Goal: Task Accomplishment & Management: Complete application form

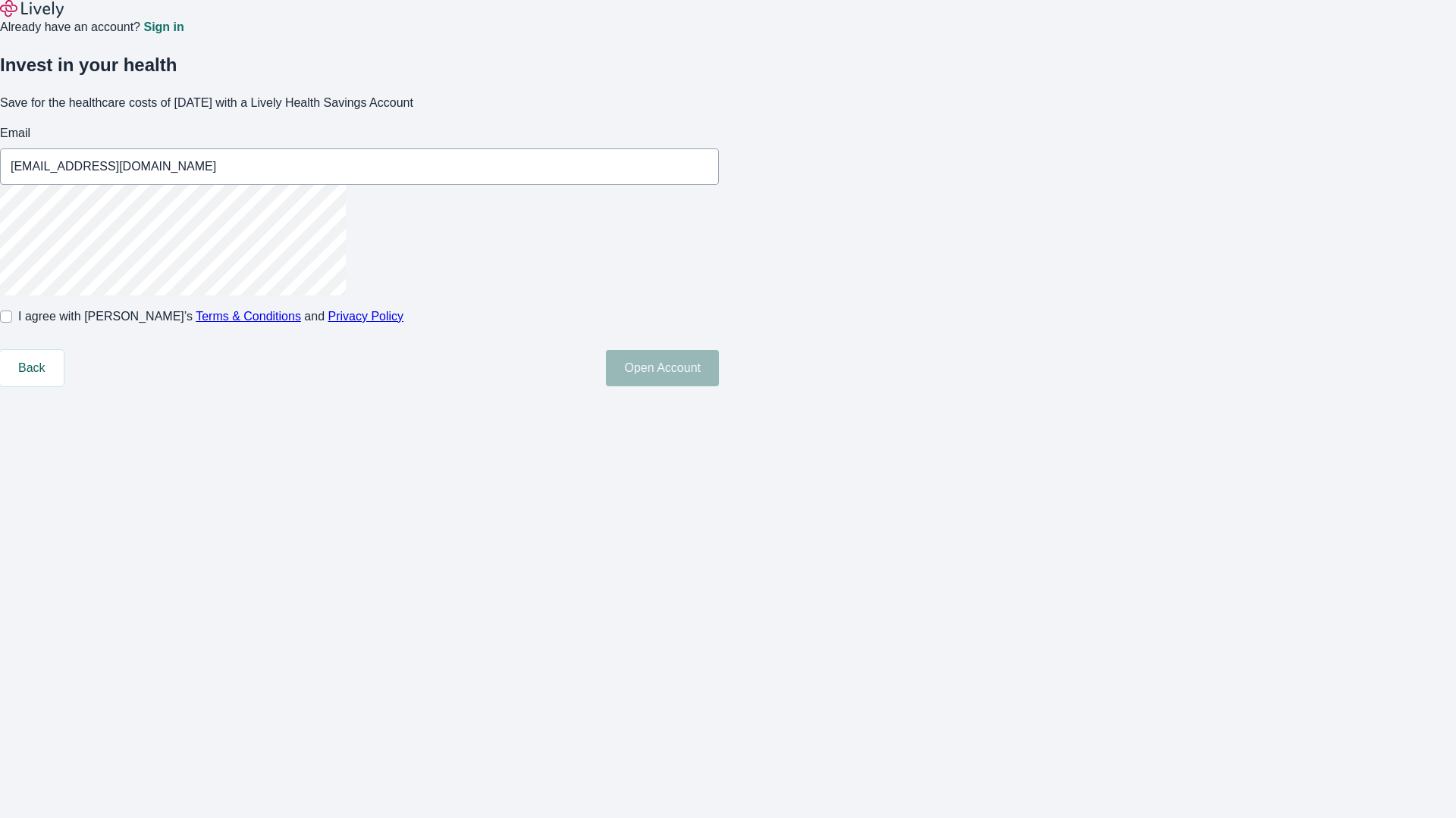
click at [12, 323] on input "I agree with Lively’s Terms & Conditions and Privacy Policy" at bounding box center [6, 316] width 12 height 12
checkbox input "true"
click at [719, 386] on button "Open Account" at bounding box center [662, 368] width 113 height 37
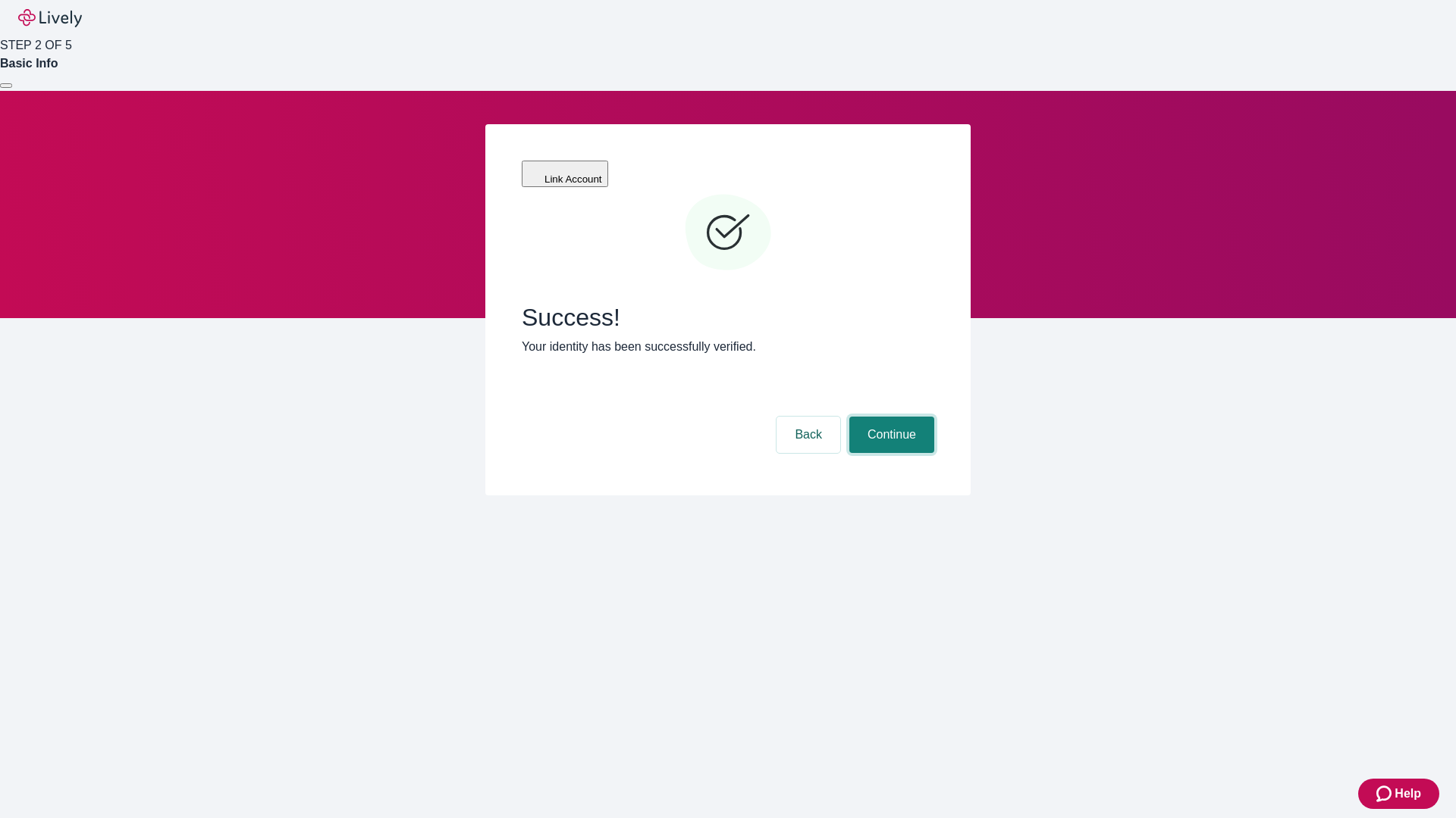
click at [889, 416] on button "Continue" at bounding box center [892, 434] width 85 height 37
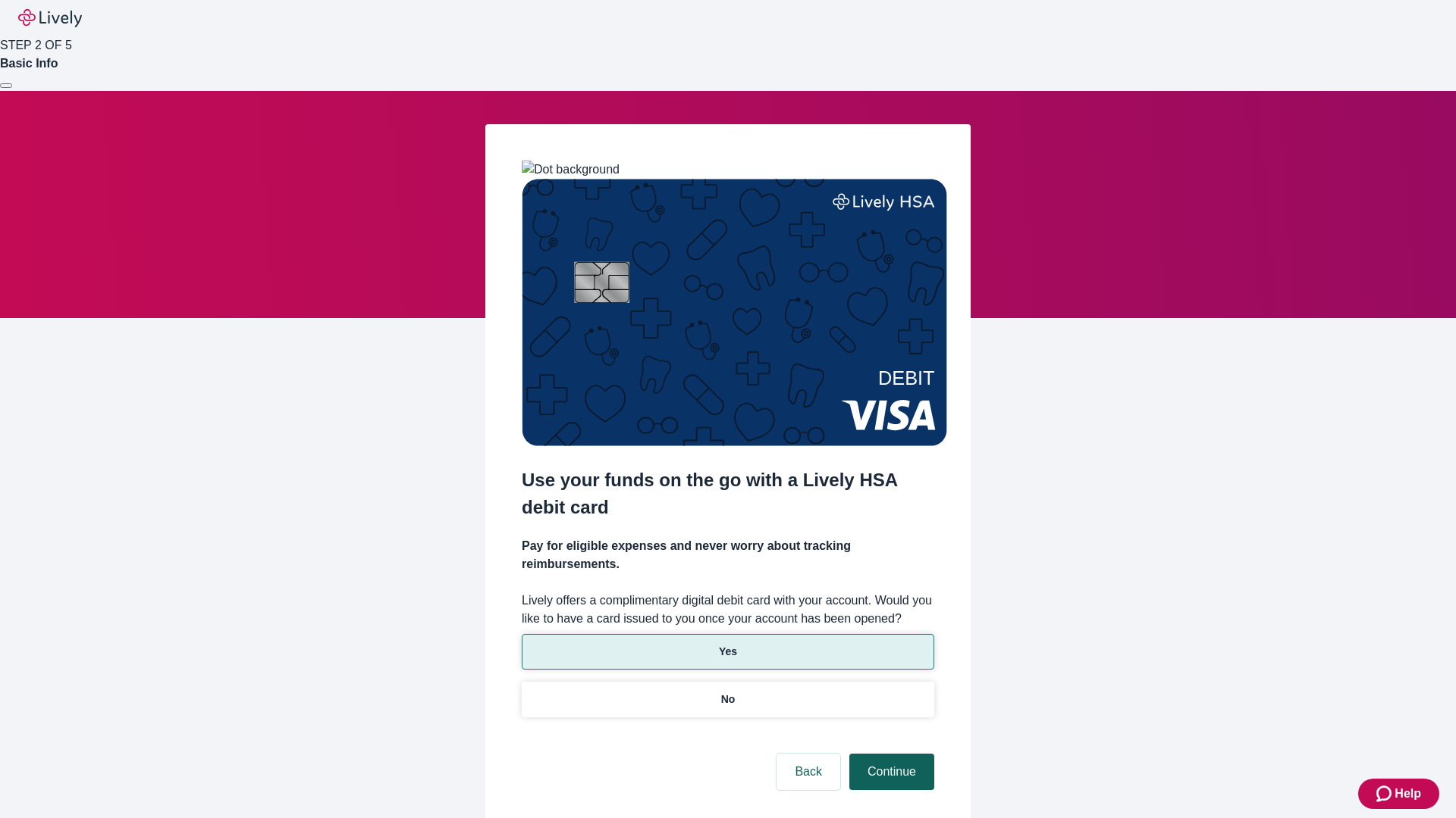
click at [727, 644] on p "Yes" at bounding box center [728, 652] width 18 height 16
click at [889, 754] on button "Continue" at bounding box center [892, 772] width 85 height 37
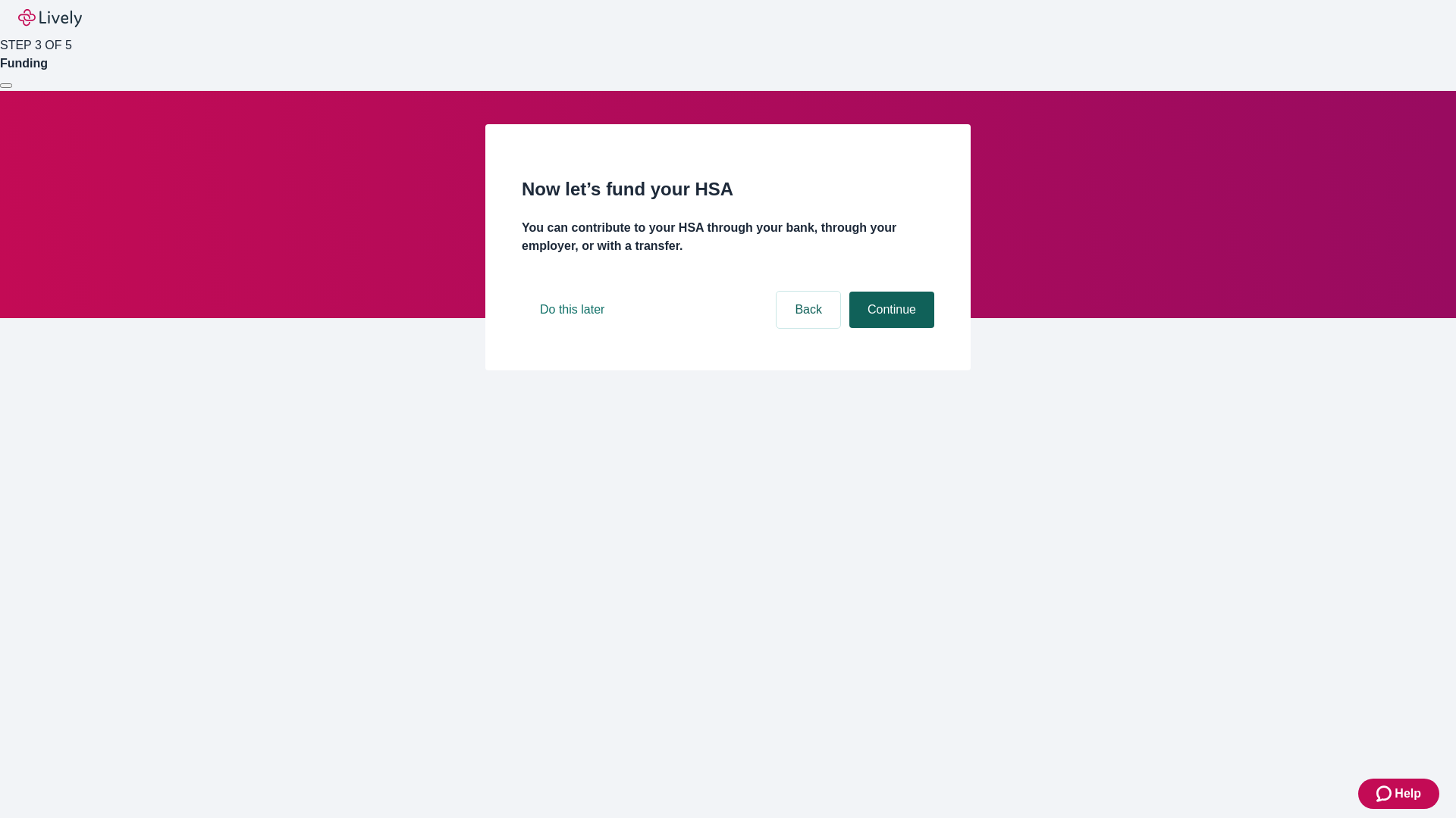
click at [889, 328] on button "Continue" at bounding box center [892, 310] width 85 height 37
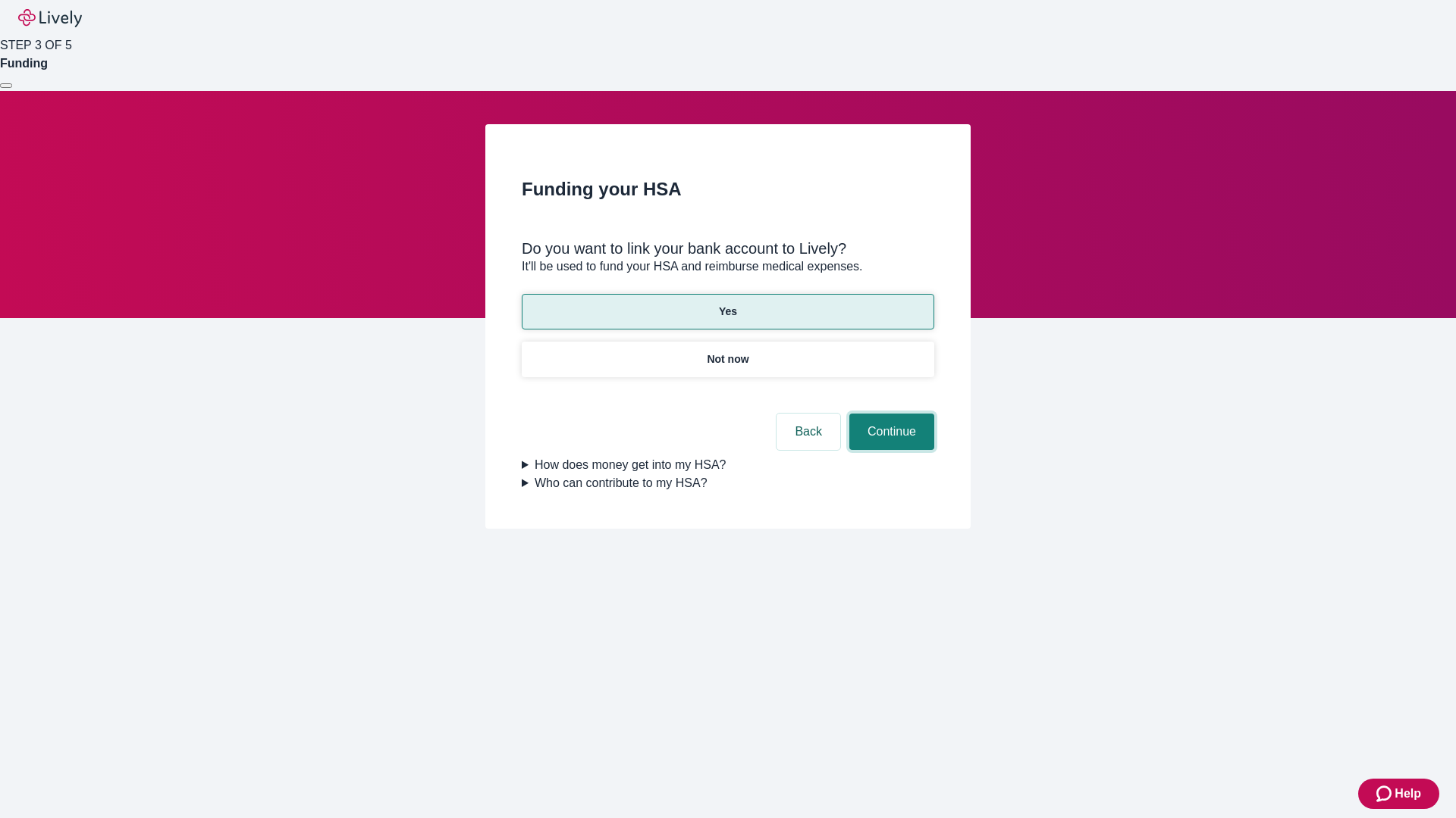
click at [889, 414] on button "Continue" at bounding box center [892, 432] width 85 height 37
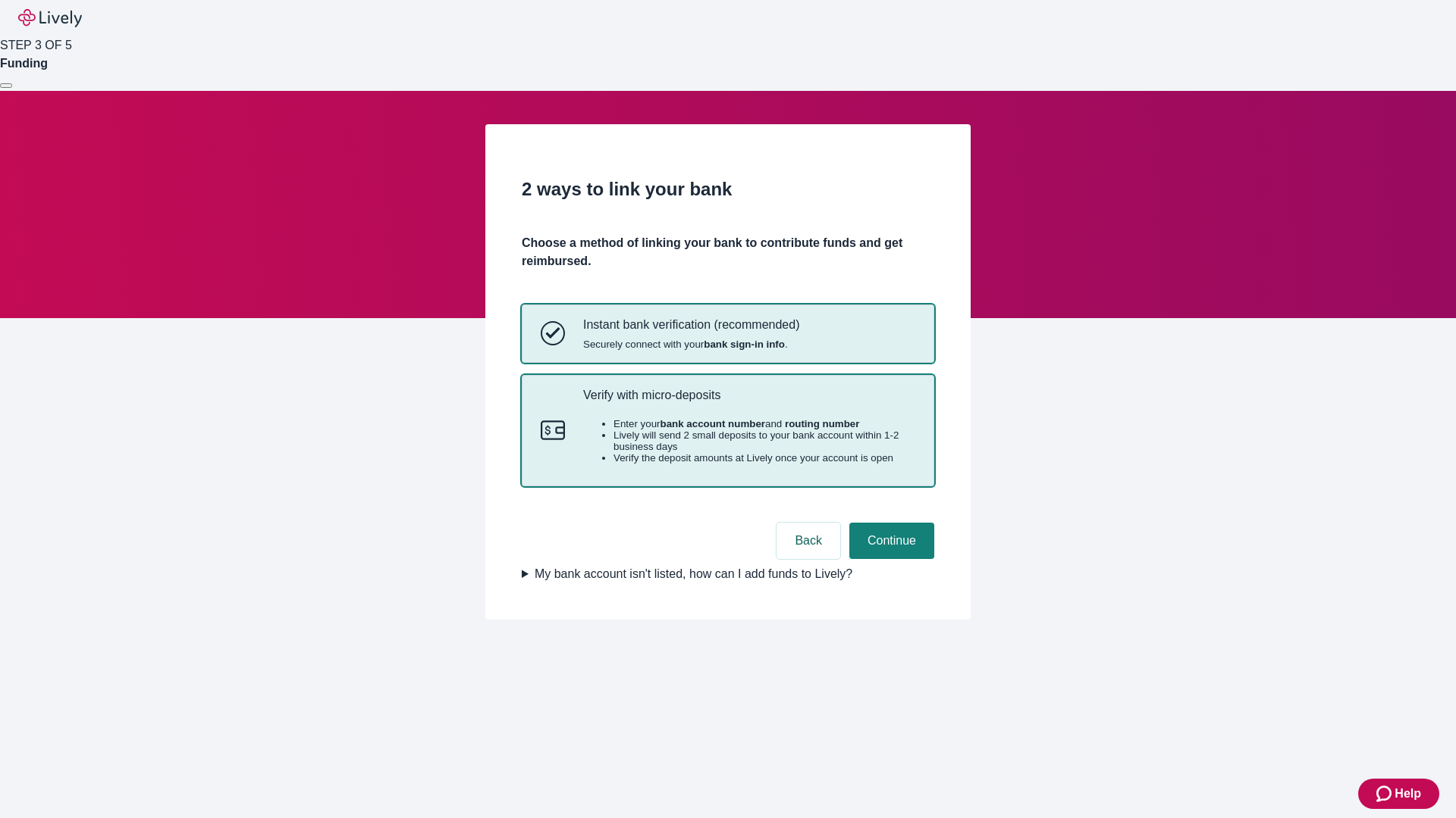
click at [748, 402] on p "Verify with micro-deposits" at bounding box center [748, 395] width 332 height 15
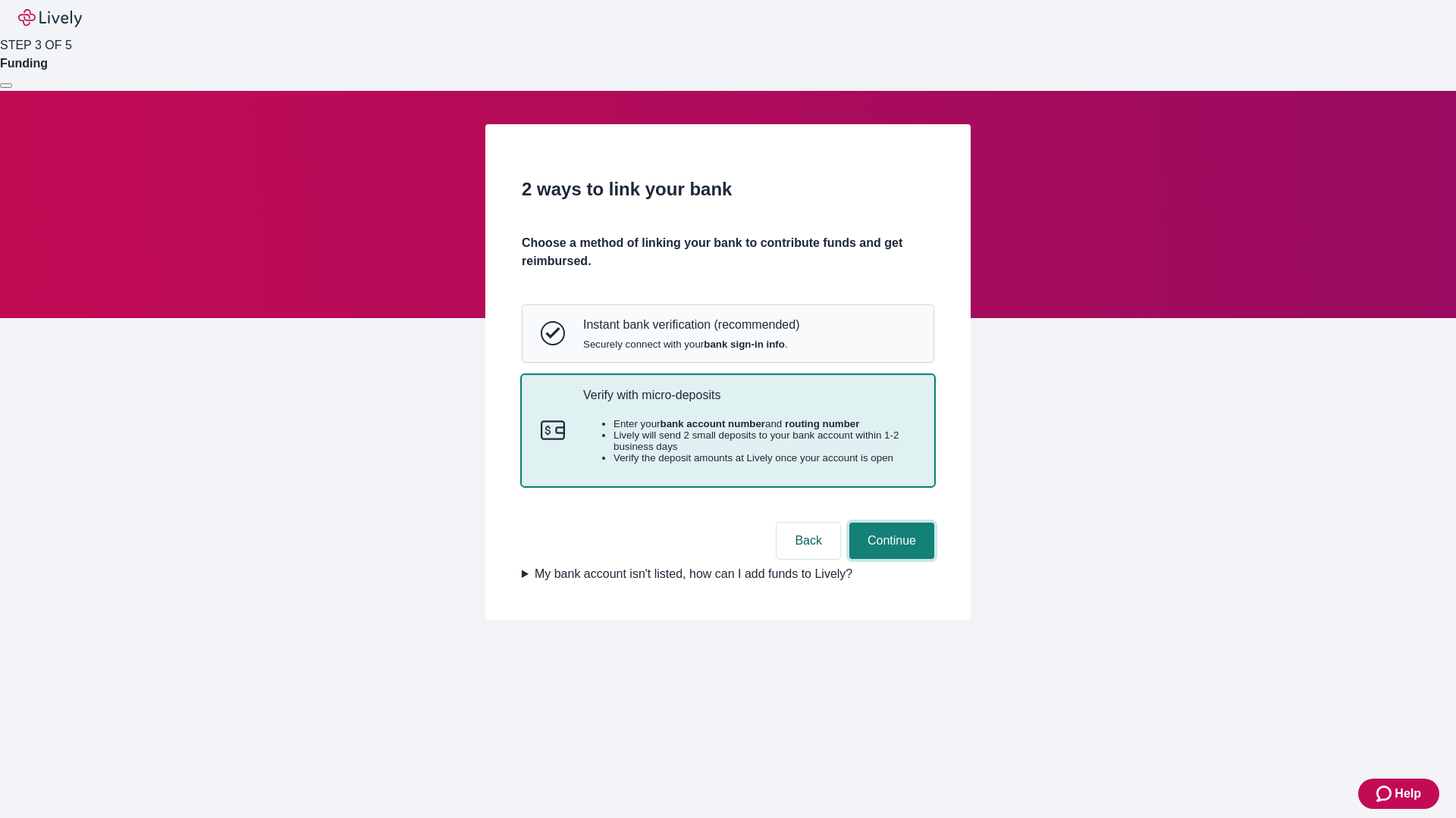
click at [889, 559] on button "Continue" at bounding box center [892, 541] width 85 height 37
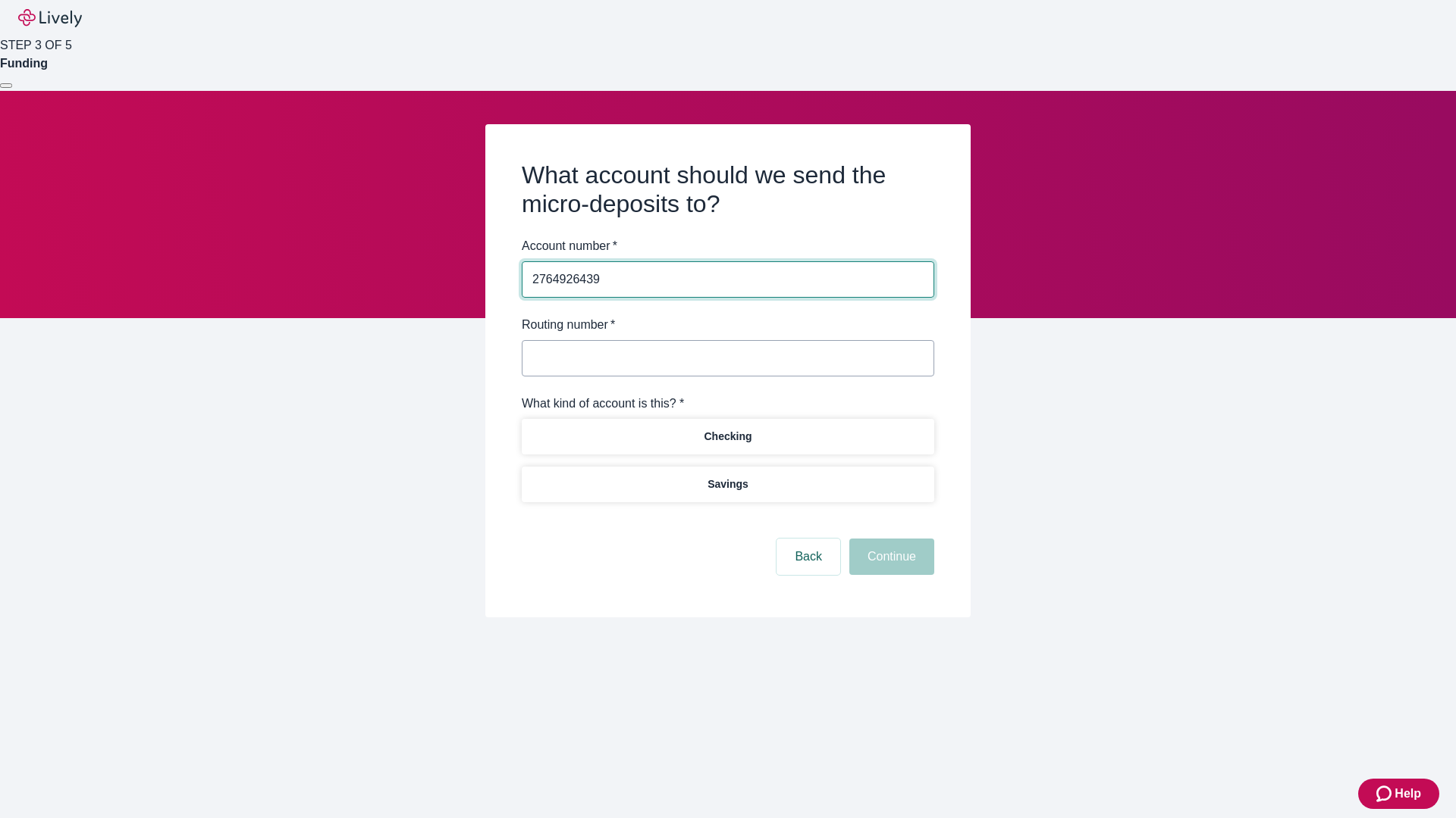
type input "2764926439"
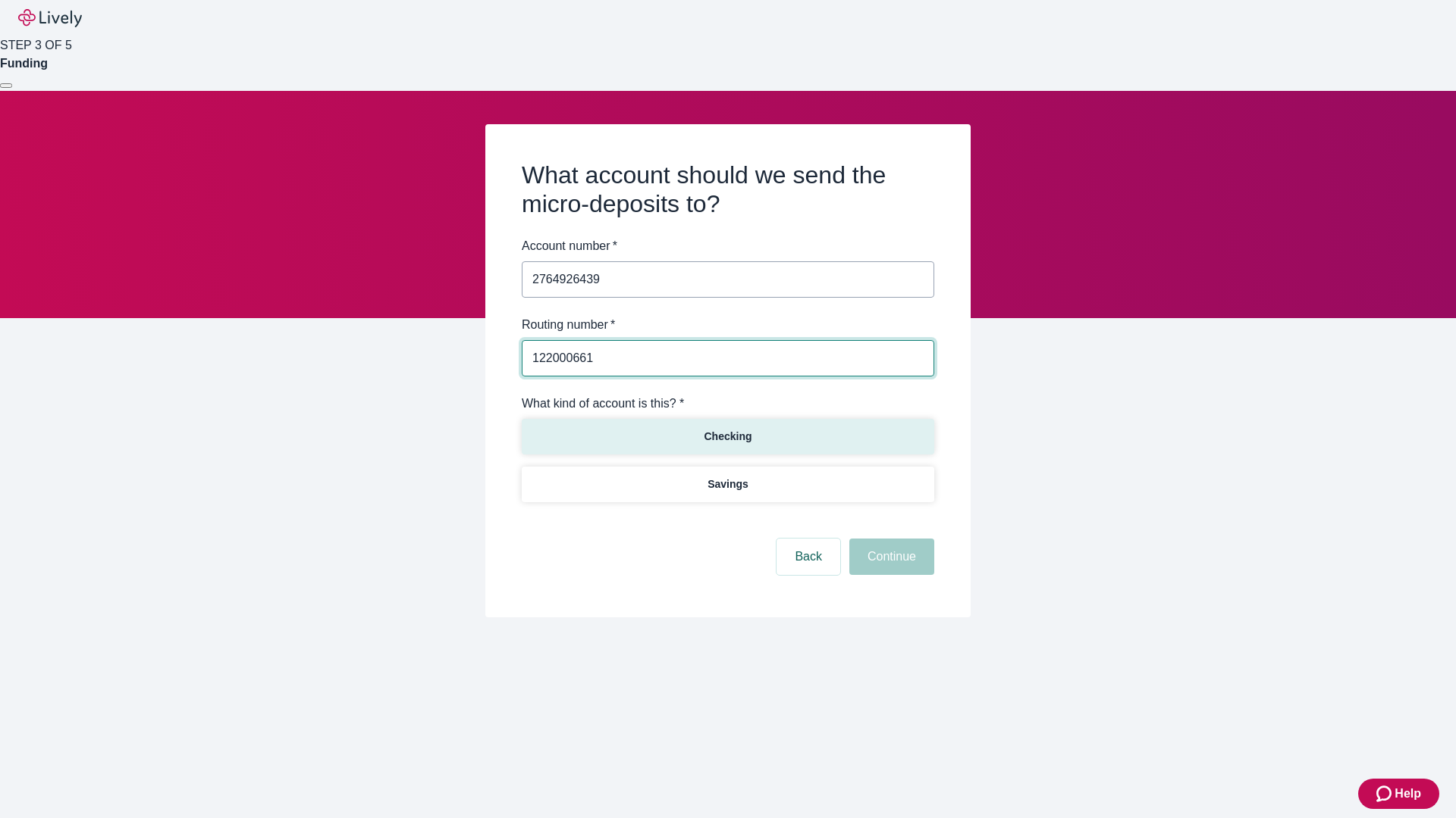
type input "122000661"
click at [727, 436] on p "Checking" at bounding box center [727, 437] width 48 height 16
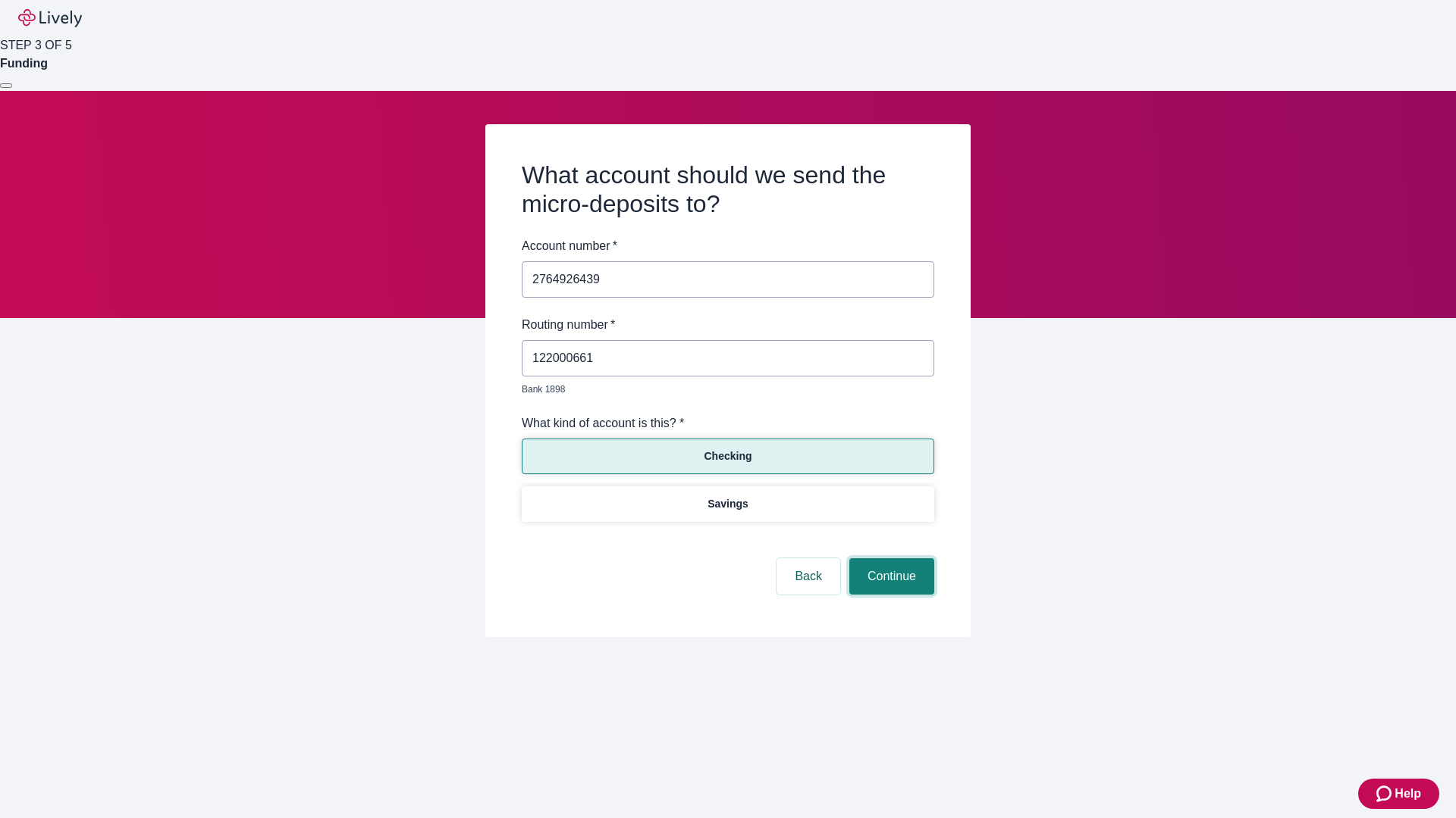
click at [889, 559] on button "Continue" at bounding box center [892, 576] width 85 height 37
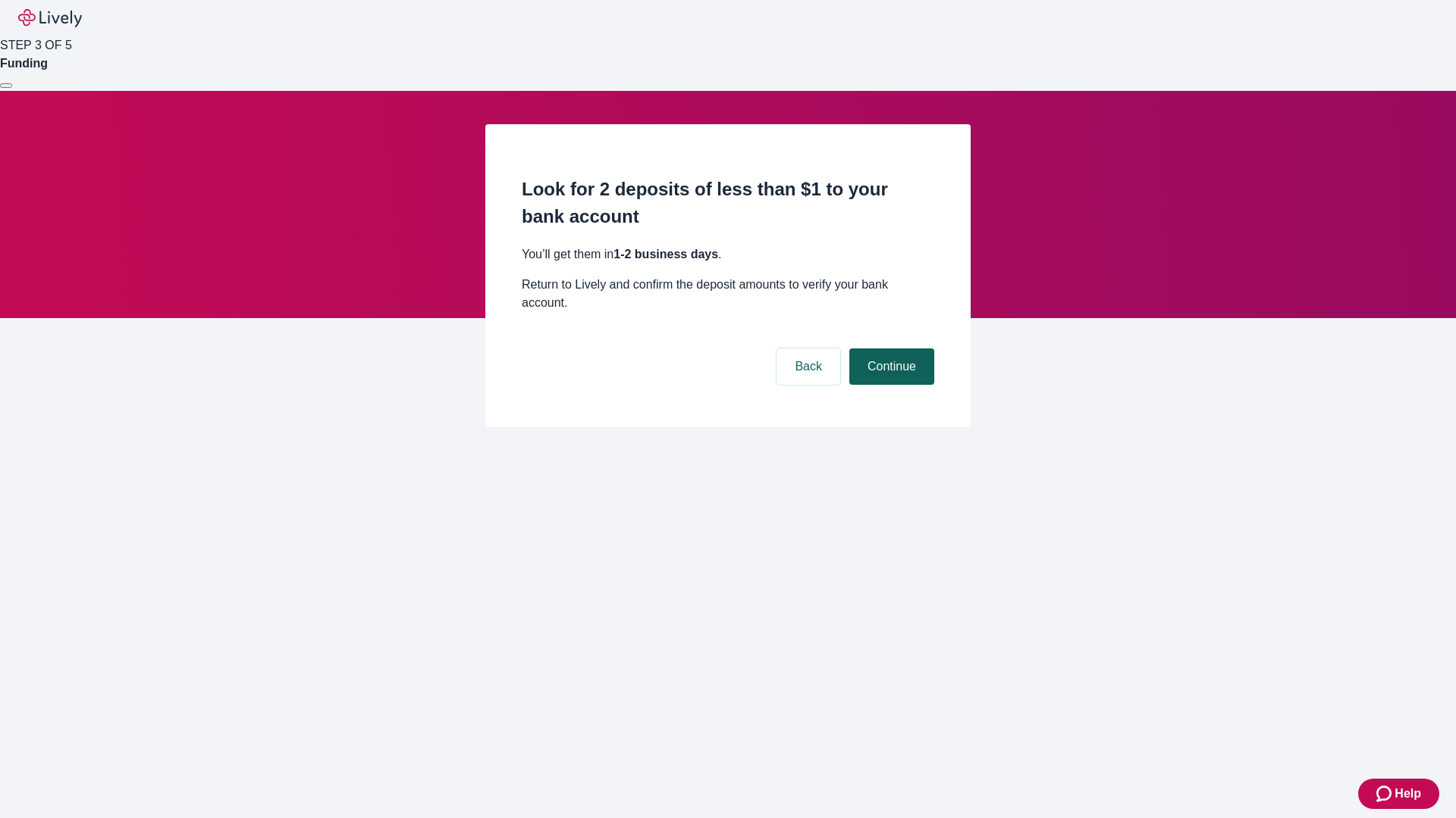
click at [889, 349] on button "Continue" at bounding box center [892, 367] width 85 height 37
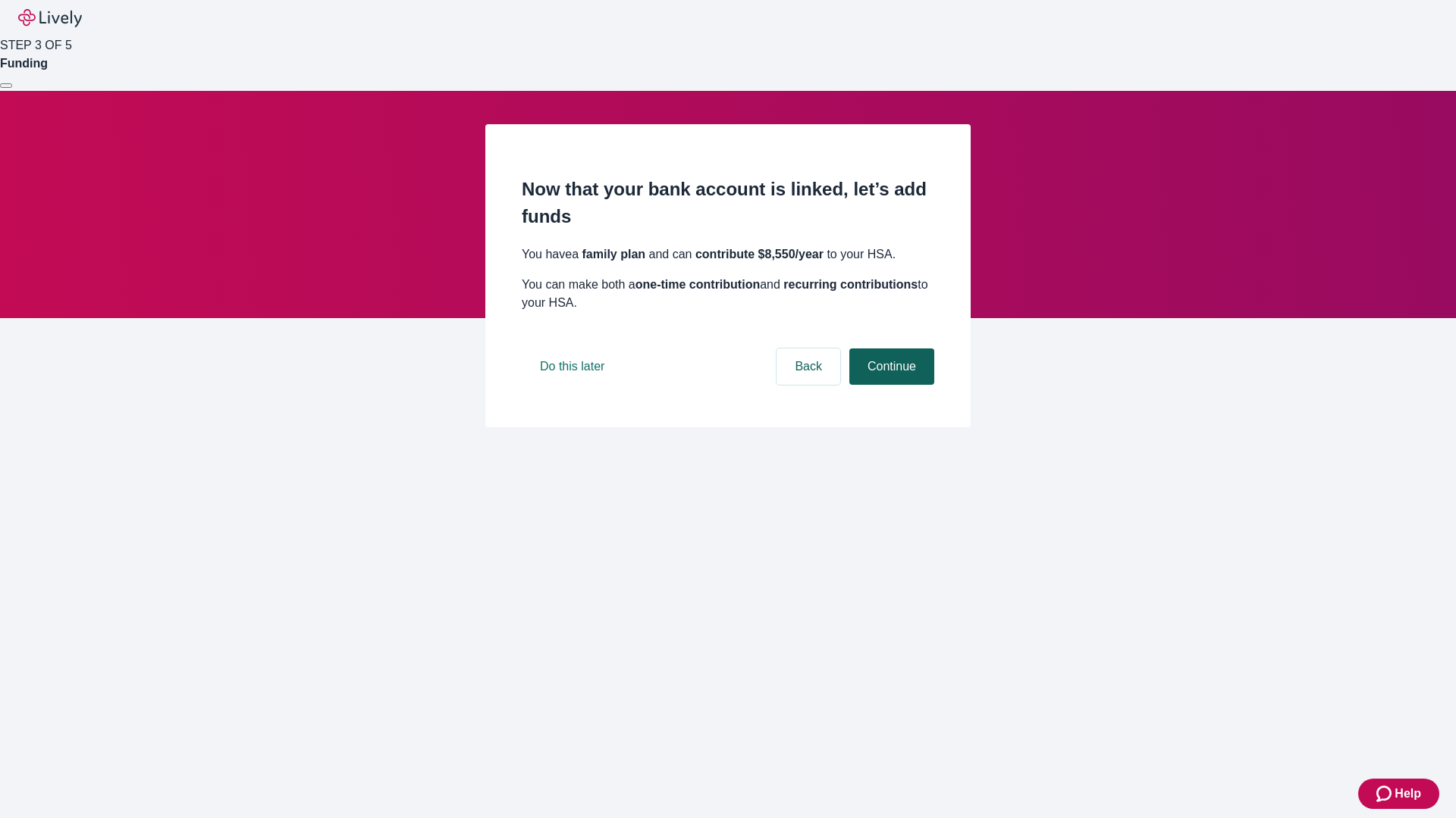
click at [889, 385] on button "Continue" at bounding box center [892, 367] width 85 height 37
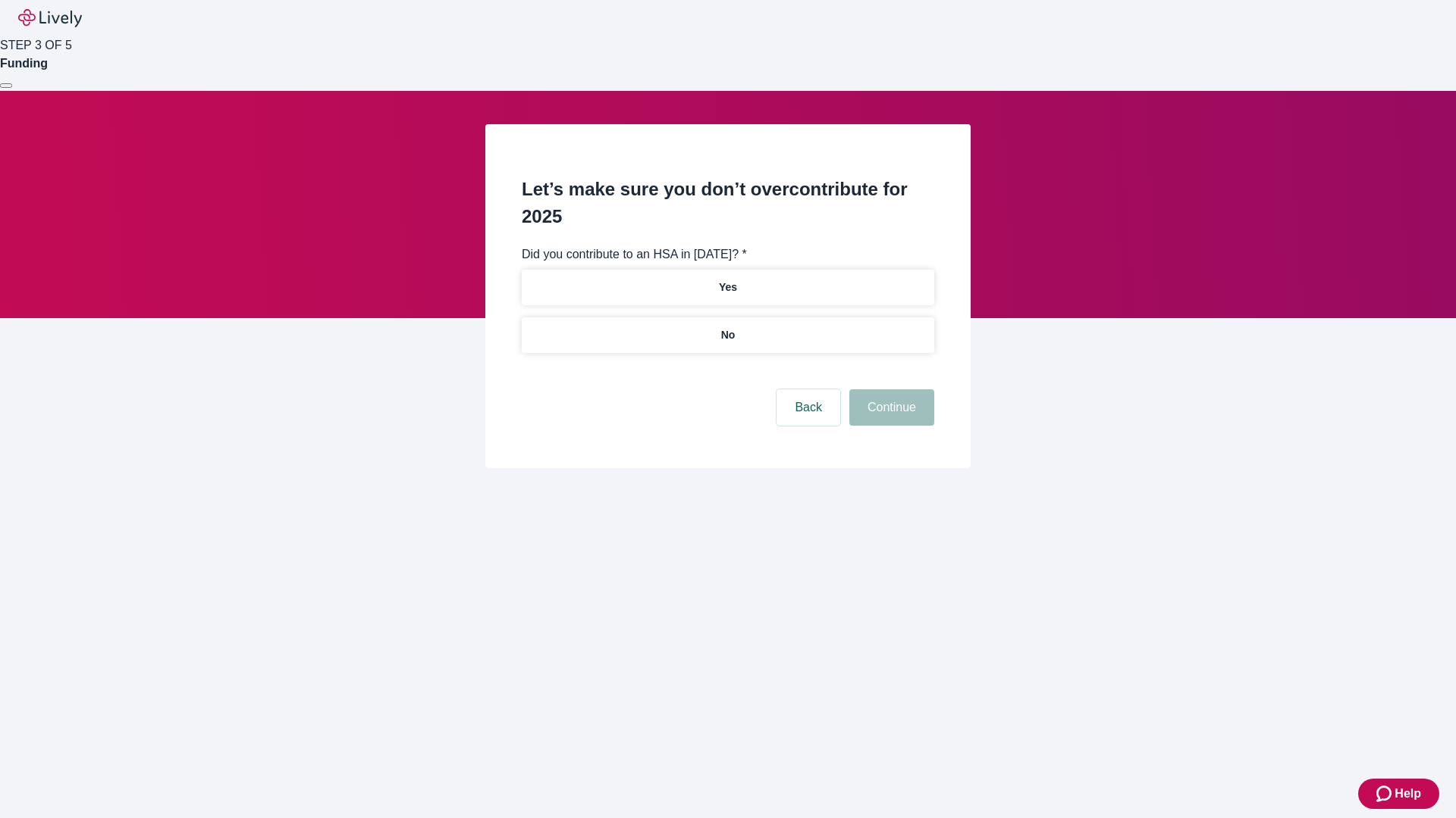
click at [727, 328] on p "No" at bounding box center [728, 336] width 15 height 16
click at [889, 389] on button "Continue" at bounding box center [892, 407] width 85 height 37
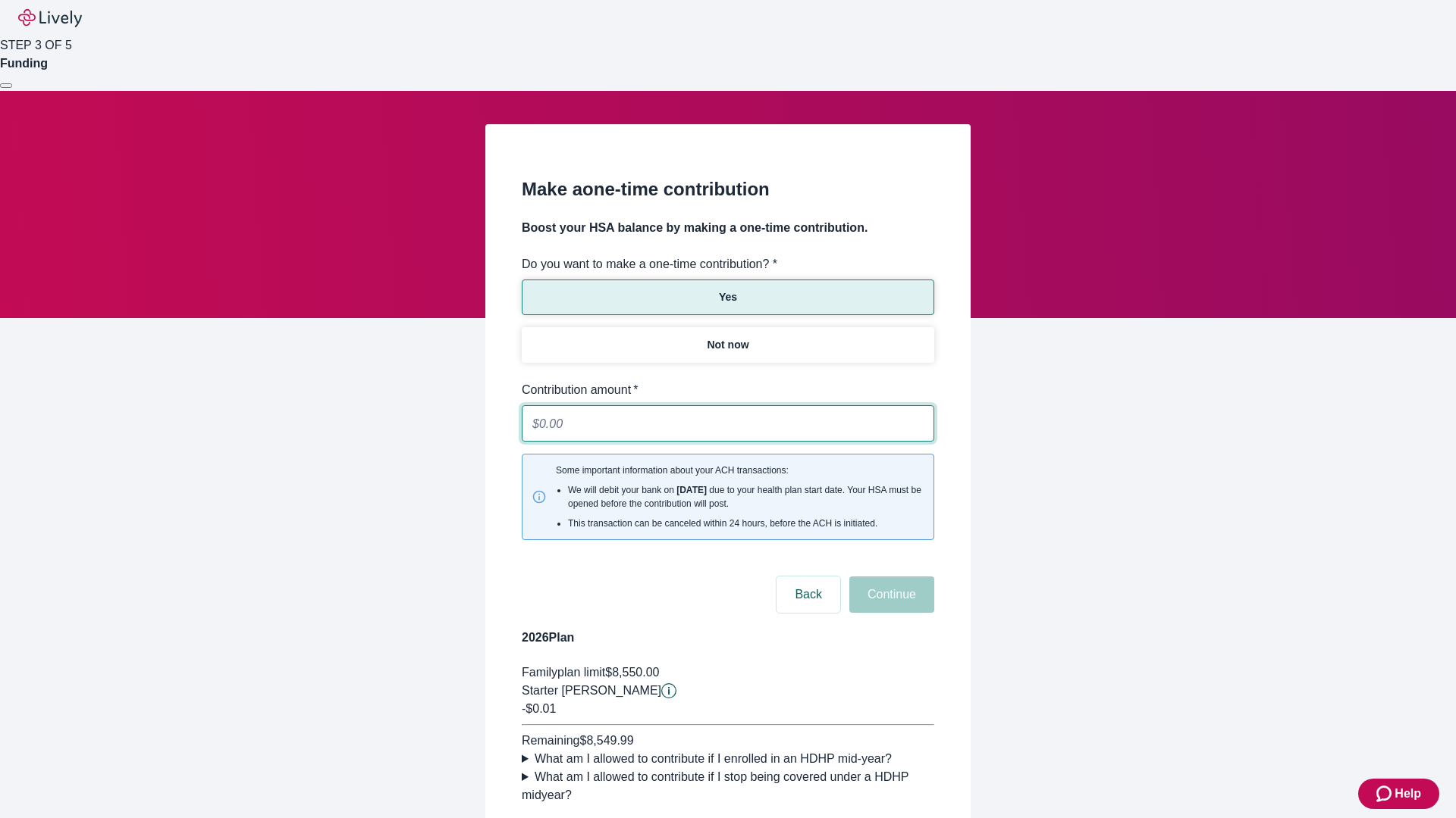
type input "0.01"
click at [889, 577] on button "Continue" at bounding box center [892, 595] width 85 height 37
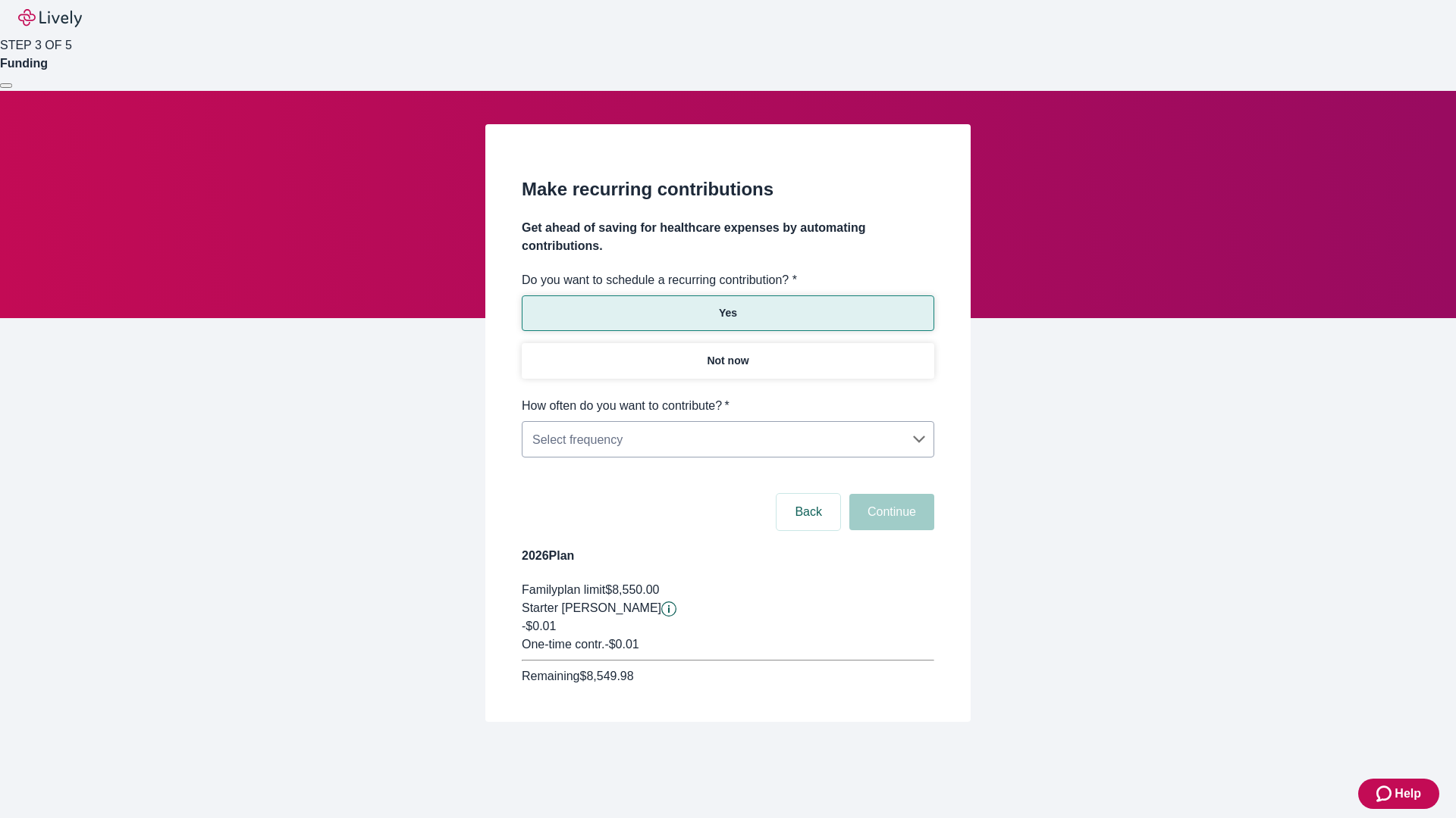
click at [727, 397] on body "Help STEP 3 OF 5 Funding Make recurring contributions Get ahead of saving for h…" at bounding box center [728, 398] width 1456 height 795
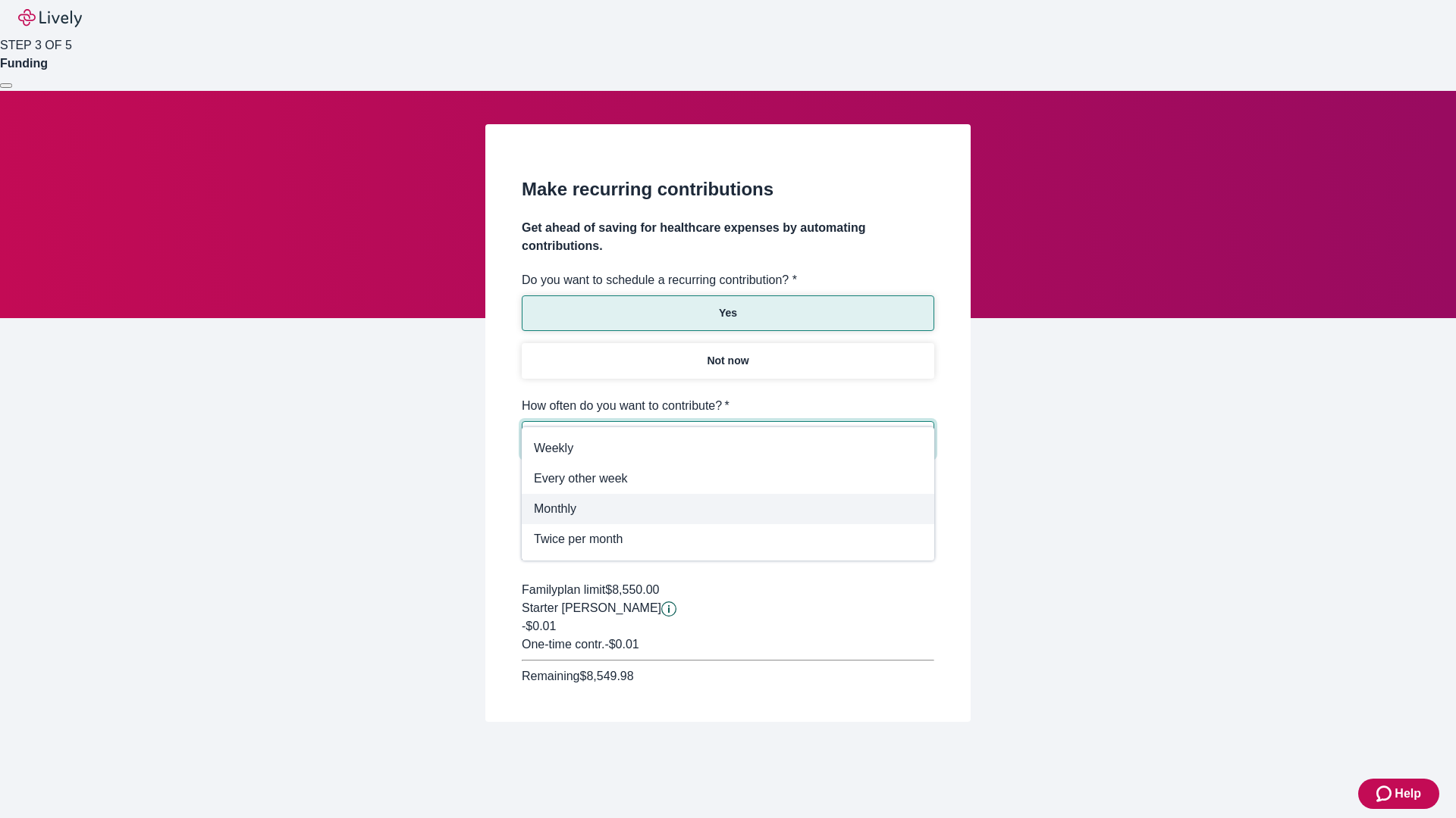
click at [728, 509] on span "Monthly" at bounding box center [728, 509] width 388 height 18
type input "Monthly"
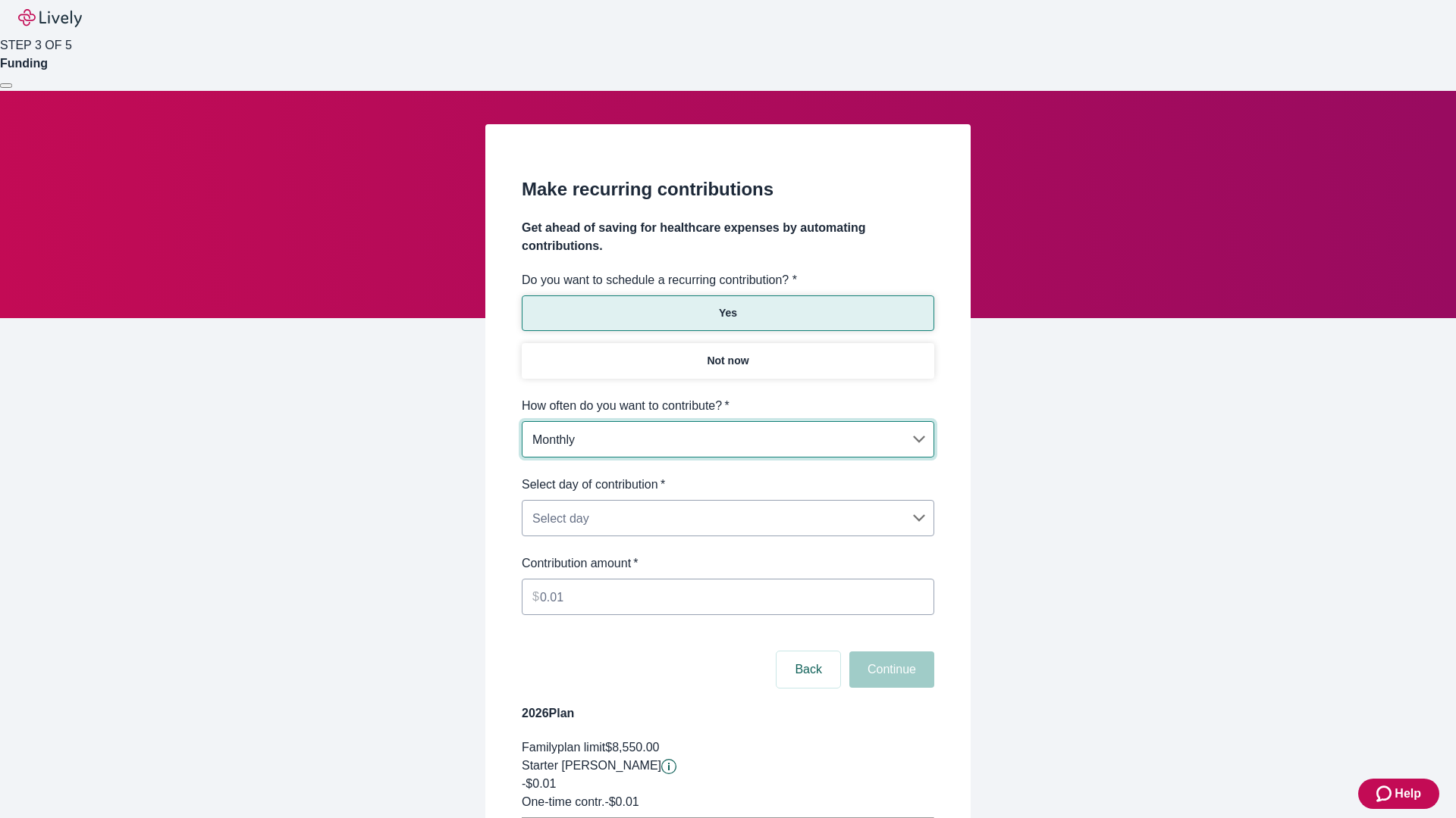
click at [727, 476] on body "Help STEP 3 OF 5 Funding Make recurring contributions Get ahead of saving for h…" at bounding box center [728, 476] width 1456 height 952
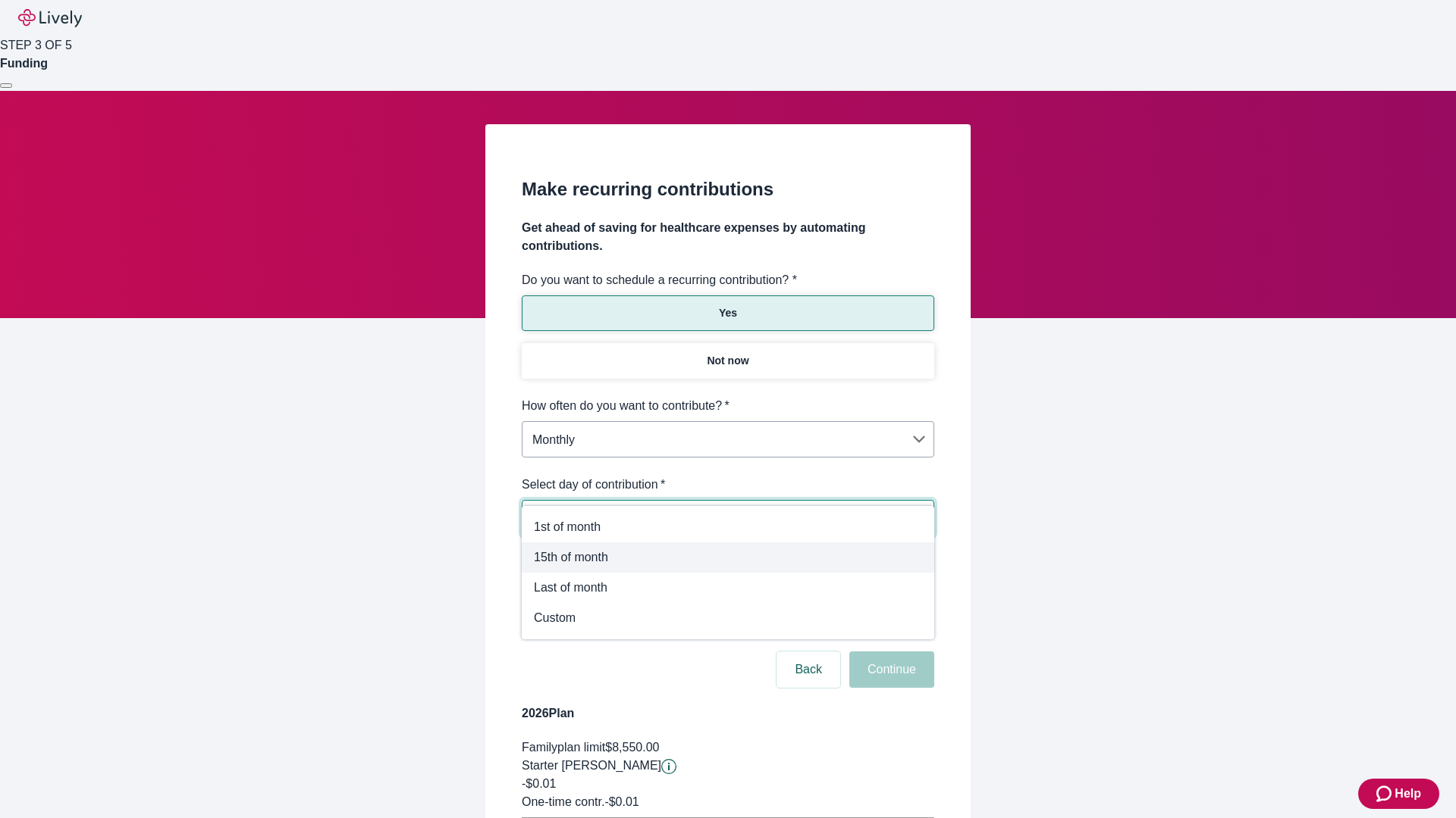
click at [728, 557] on span "15th of month" at bounding box center [728, 557] width 388 height 18
type input "Monthly15th"
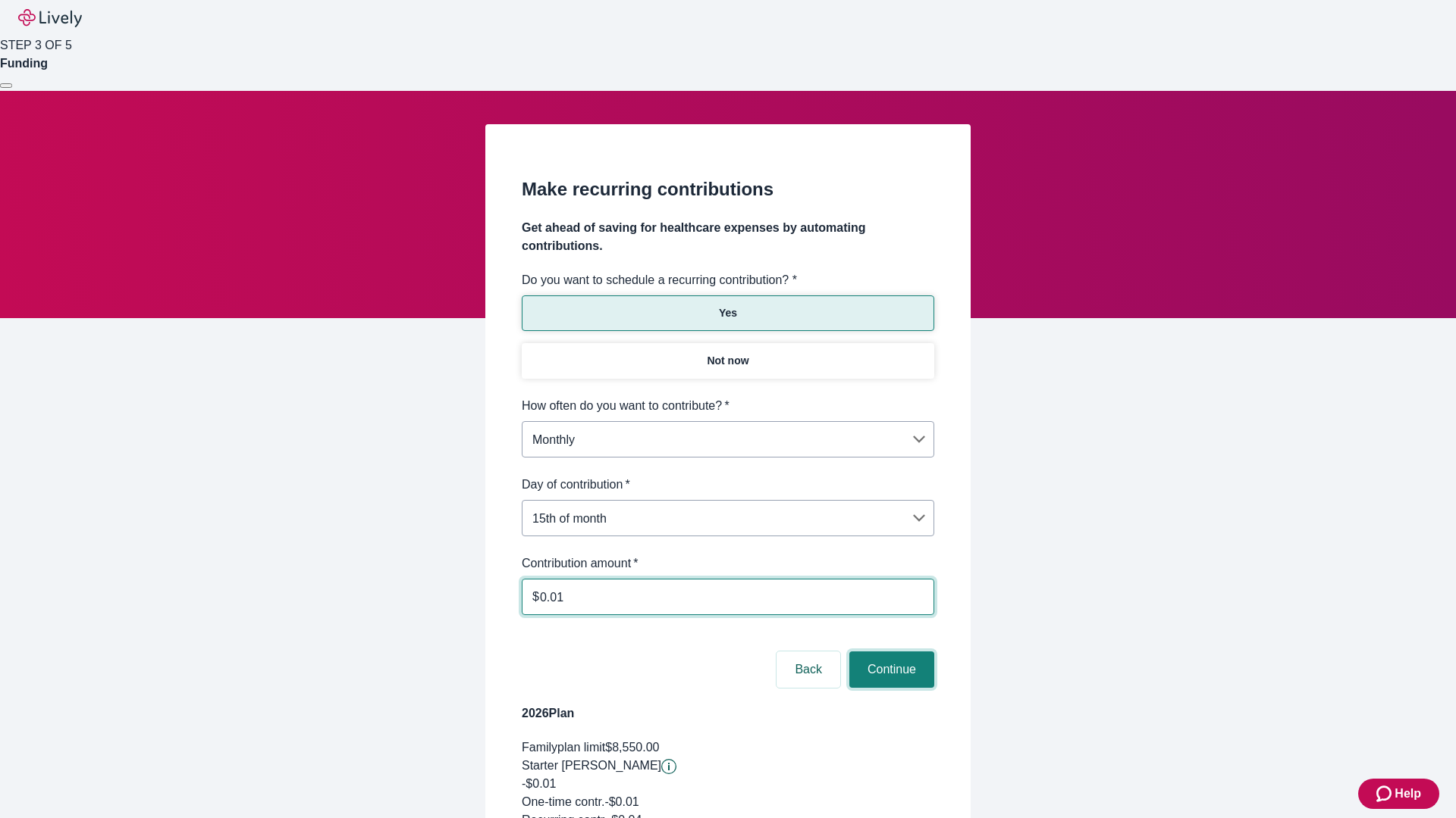
click at [889, 652] on button "Continue" at bounding box center [892, 670] width 85 height 37
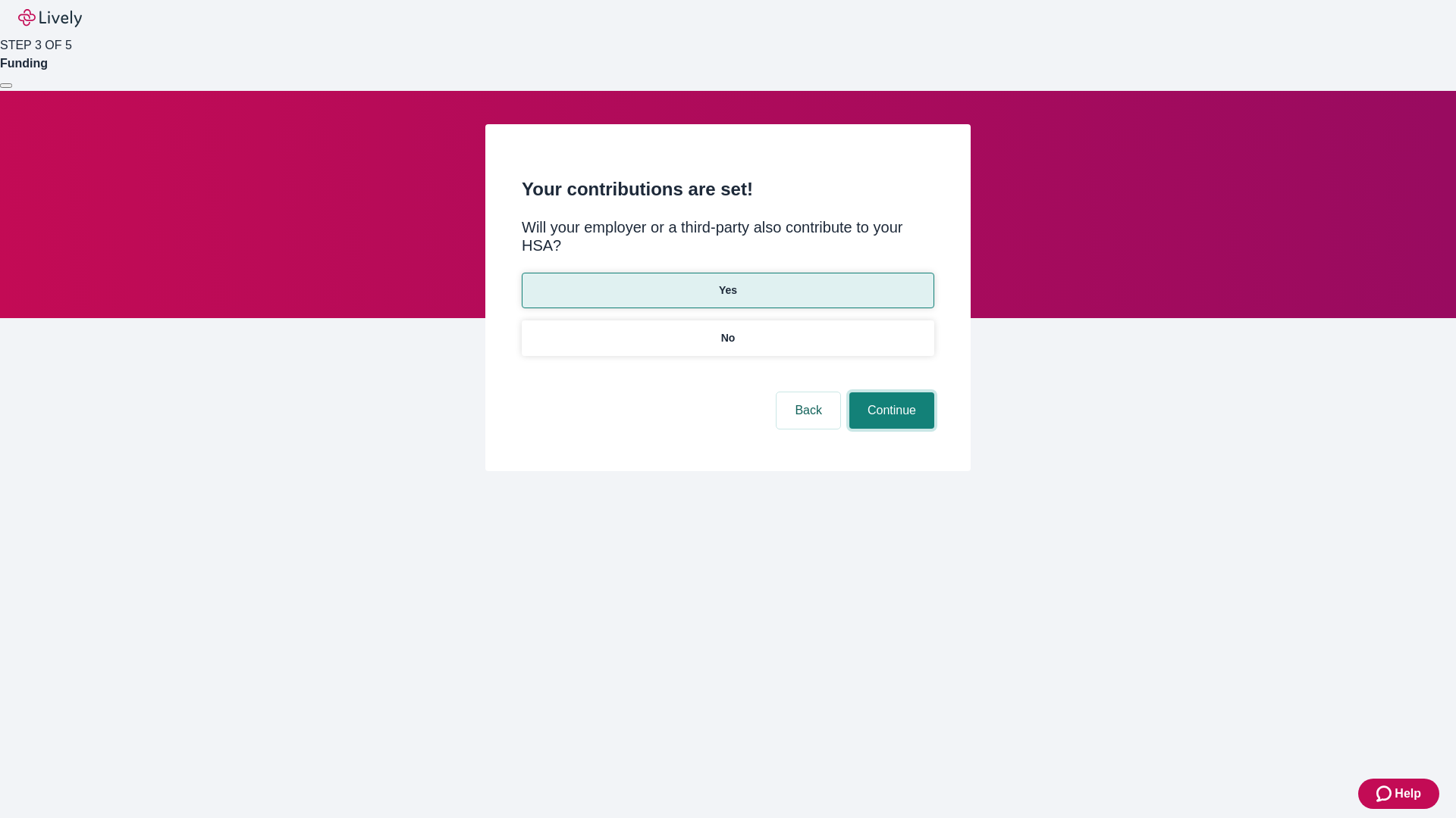
click at [889, 393] on button "Continue" at bounding box center [892, 411] width 85 height 37
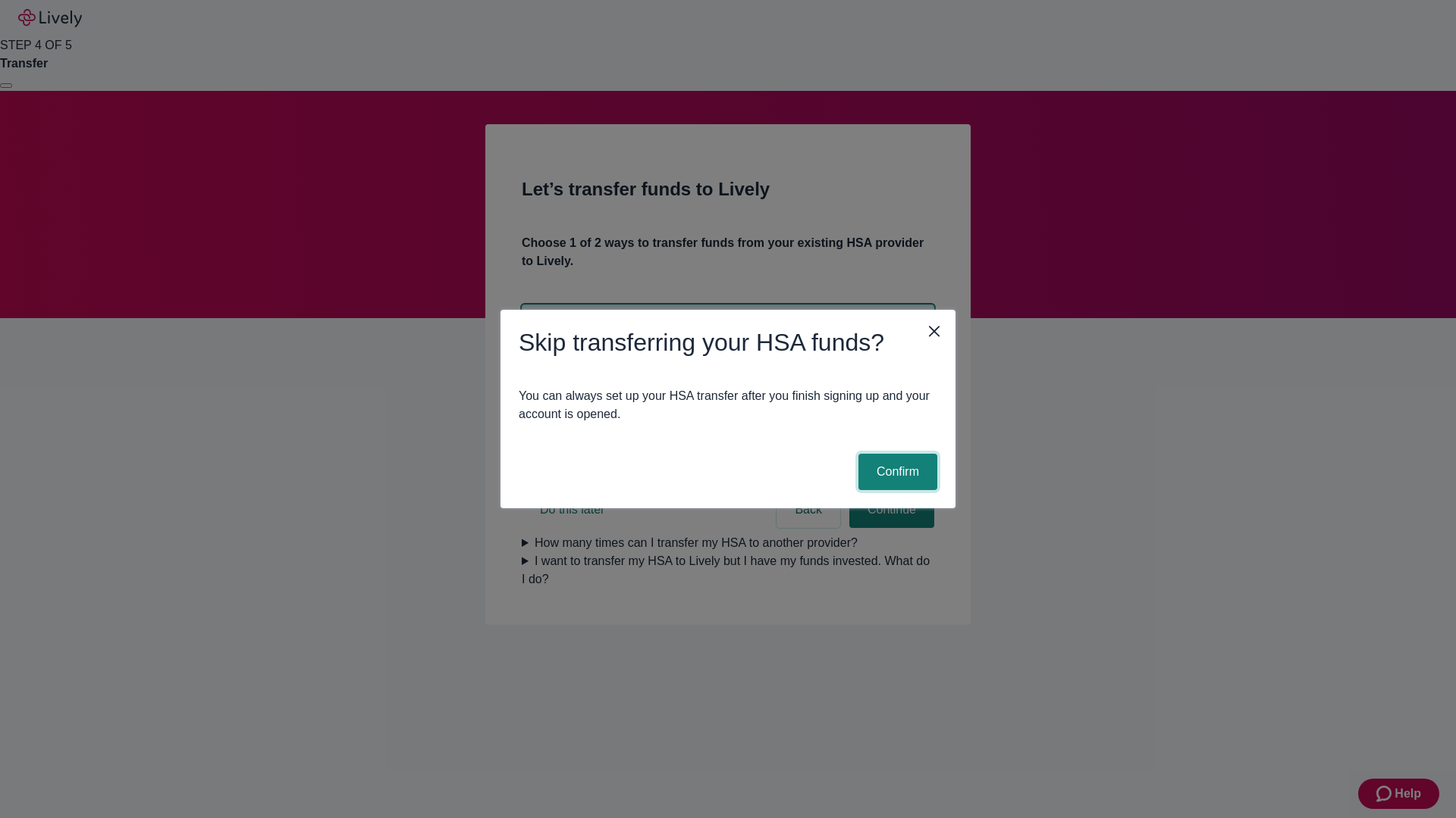
click at [895, 472] on button "Confirm" at bounding box center [898, 472] width 79 height 37
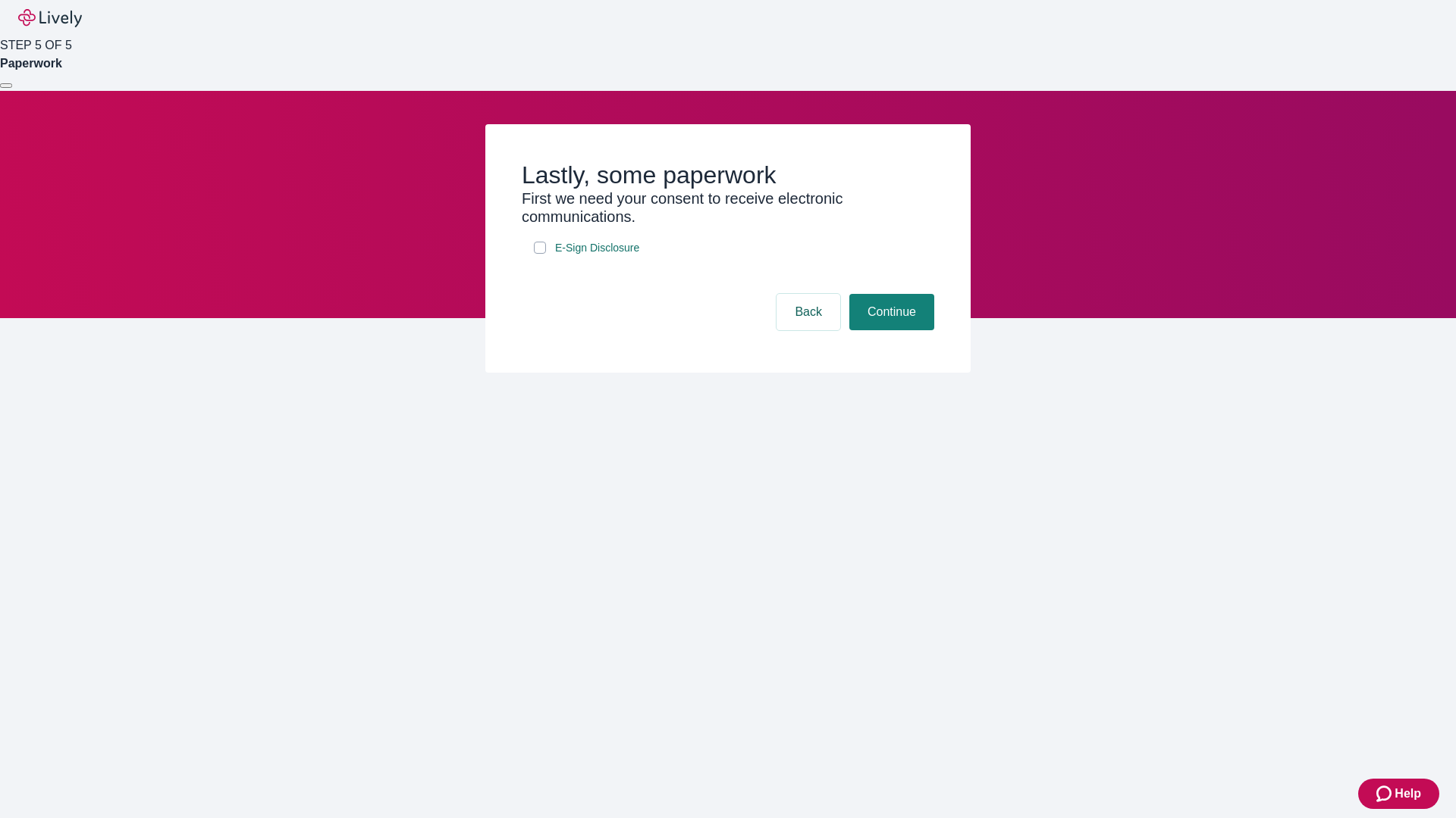
click at [540, 254] on input "E-Sign Disclosure" at bounding box center [540, 248] width 12 height 12
checkbox input "true"
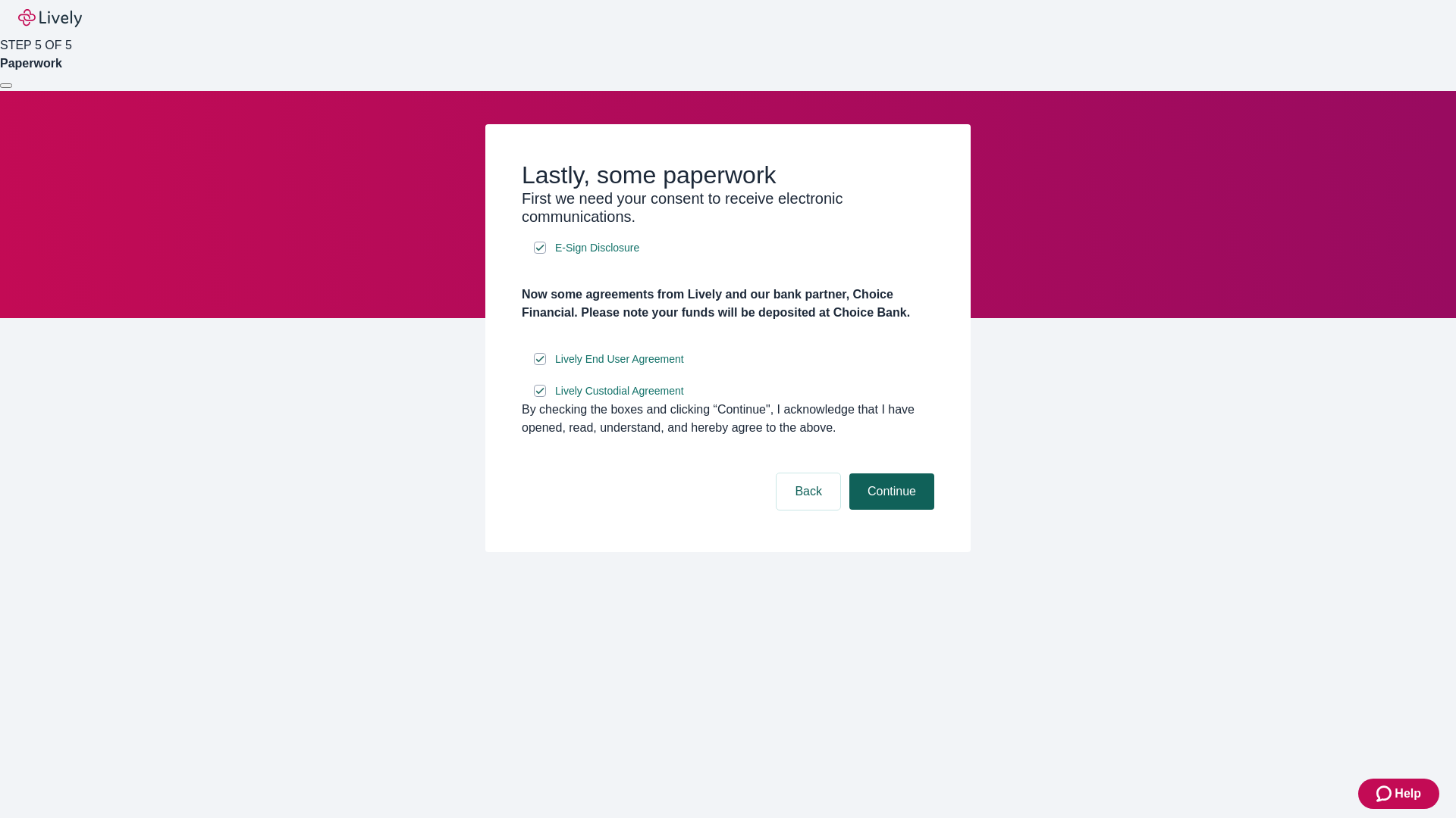
click at [889, 510] on button "Continue" at bounding box center [892, 491] width 85 height 37
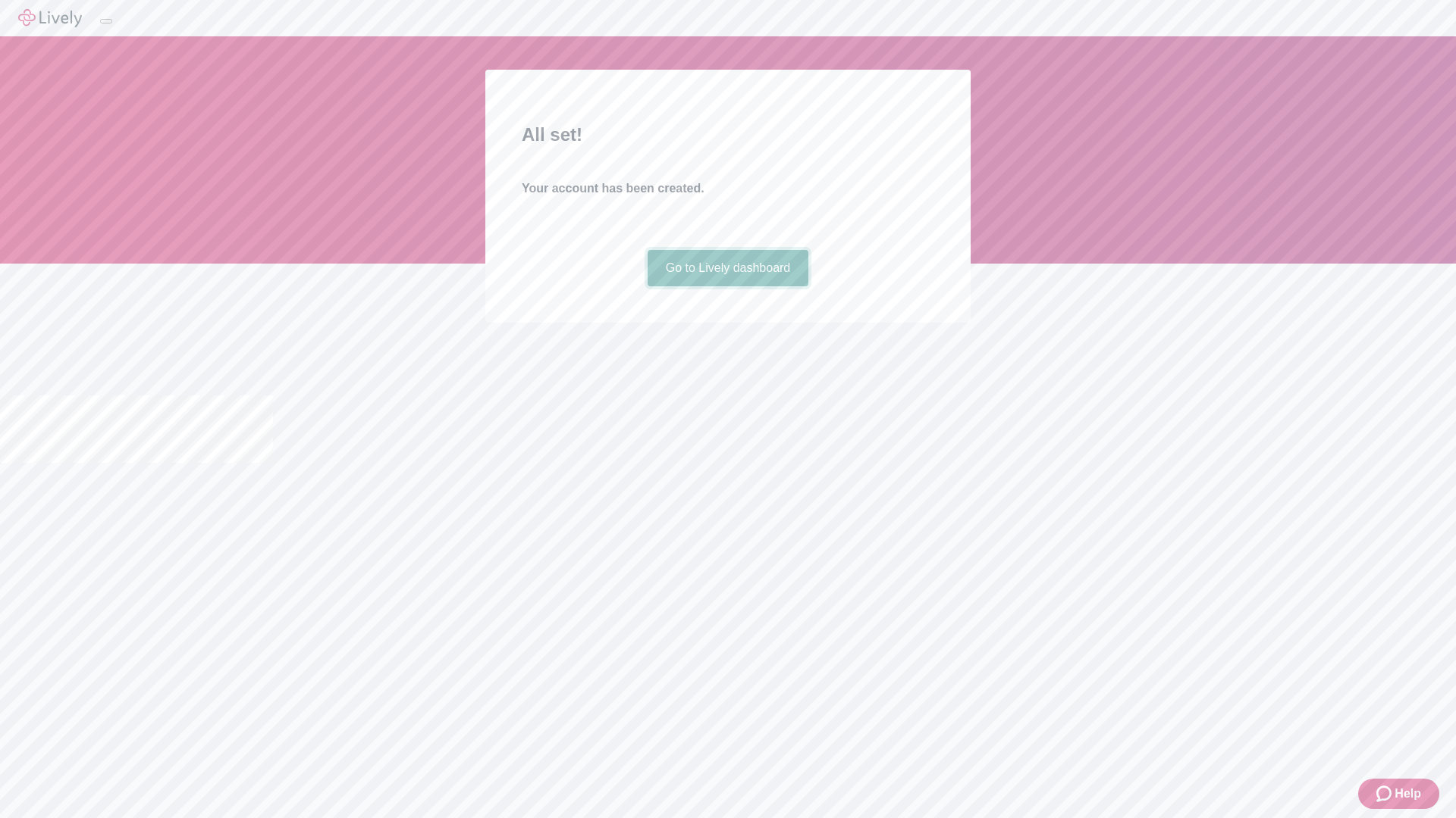
click at [727, 287] on link "Go to Lively dashboard" at bounding box center [728, 268] width 161 height 37
